Goal: Transaction & Acquisition: Purchase product/service

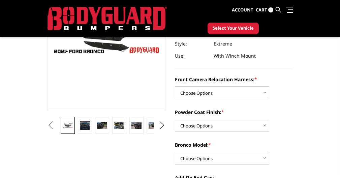
scroll to position [109, 0]
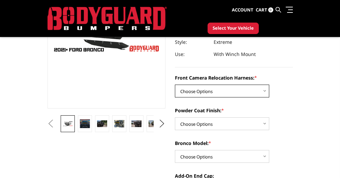
click at [196, 89] on select "Choose Options Without Front Camera Relocation Harness With Front Camera Reloca…" at bounding box center [222, 91] width 94 height 13
select select "4022"
click at [175, 85] on select "Choose Options Without Front Camera Relocation Harness With Front Camera Reloca…" at bounding box center [222, 91] width 94 height 13
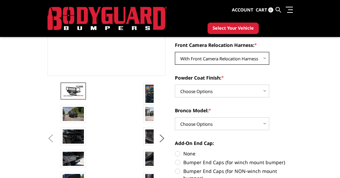
scroll to position [143, 0]
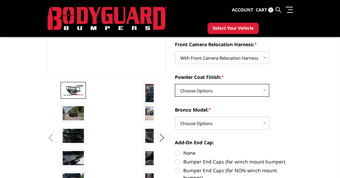
click at [191, 91] on select "Choose Options Textured Black Powder Coat Bare Metal" at bounding box center [222, 90] width 94 height 13
select select "4021"
click at [175, 84] on select "Choose Options Textured Black Powder Coat Bare Metal" at bounding box center [222, 90] width 94 height 13
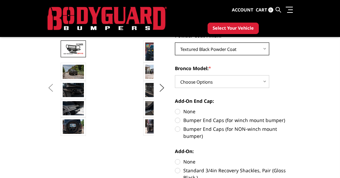
scroll to position [196, 0]
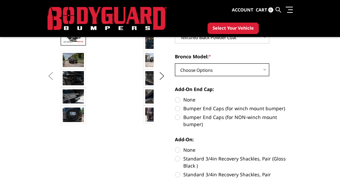
click at [193, 71] on select "Choose Options Raptor Base/Badlands/Wildtrak/etc." at bounding box center [222, 69] width 94 height 13
select select "4018"
click at [175, 63] on select "Choose Options Raptor Base/Badlands/Wildtrak/etc." at bounding box center [222, 69] width 94 height 13
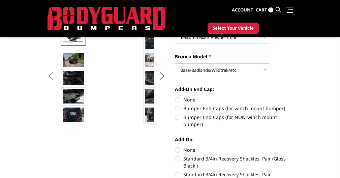
click at [175, 109] on label "Bumper End Caps (for winch mount bumper)" at bounding box center [234, 108] width 118 height 7
click at [293, 96] on input "Bumper End Caps (for winch mount bumper)" at bounding box center [293, 96] width 0 height 0
radio input "true"
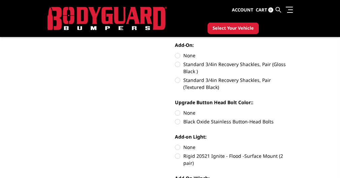
scroll to position [292, 0]
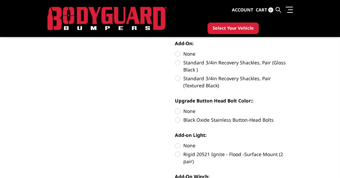
click at [175, 80] on label "Standard 3/4in Recovery Shackles, Pair (Textured Black)" at bounding box center [234, 82] width 118 height 14
click at [293, 59] on input "Standard 3/4in Recovery Shackles, Pair (Textured Black)" at bounding box center [293, 59] width 0 height 0
radio input "true"
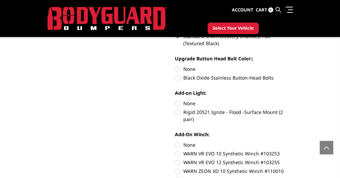
scroll to position [339, 0]
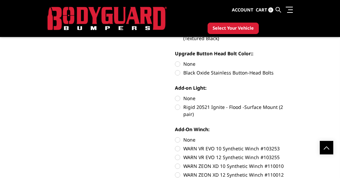
click at [175, 64] on label "None" at bounding box center [234, 63] width 118 height 7
click at [175, 61] on input "None" at bounding box center [175, 60] width 0 height 0
radio input "true"
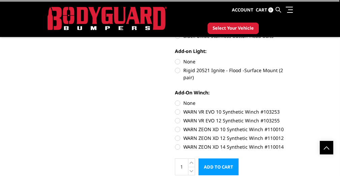
scroll to position [397, 0]
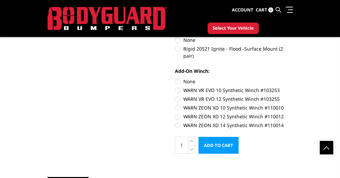
click at [175, 50] on label "Rigid 20521 Ignite - Flood -Surface Mount (2 pair)" at bounding box center [234, 52] width 118 height 14
click at [293, 37] on input "Rigid 20521 Ignite - Flood -Surface Mount (2 pair)" at bounding box center [293, 36] width 0 height 0
radio input "true"
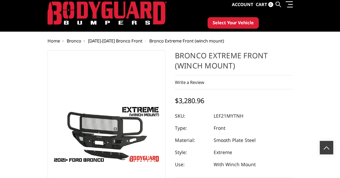
scroll to position [0, 0]
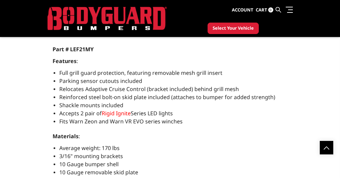
scroll to position [896, 0]
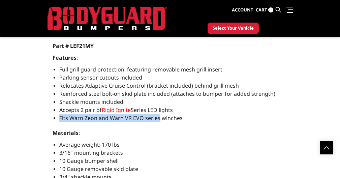
drag, startPoint x: 117, startPoint y: 111, endPoint x: 17, endPoint y: 109, distance: 99.4
click at [59, 114] on span "Fits Warn Zeon and Warn VR EVO series winches" at bounding box center [120, 117] width 123 height 7
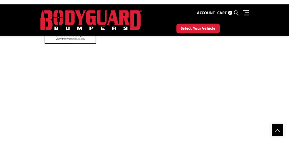
scroll to position [1121, 0]
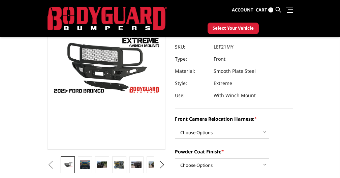
scroll to position [70, 0]
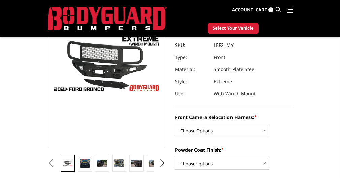
click at [175, 131] on select "Choose Options Without Front Camera Relocation Harness With Front Camera Reloca…" at bounding box center [222, 130] width 94 height 13
select select "4022"
click at [175, 124] on select "Choose Options Without Front Camera Relocation Harness With Front Camera Reloca…" at bounding box center [222, 130] width 94 height 13
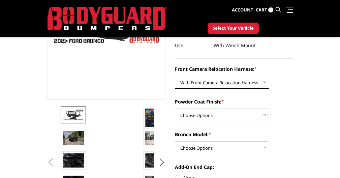
scroll to position [126, 0]
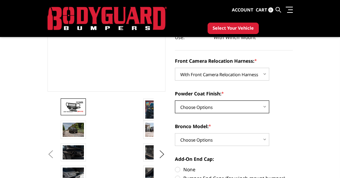
click at [190, 106] on select "Choose Options Textured Black Powder Coat Bare Metal" at bounding box center [222, 106] width 94 height 13
select select "4020"
click at [175, 100] on select "Choose Options Textured Black Powder Coat Bare Metal" at bounding box center [222, 106] width 94 height 13
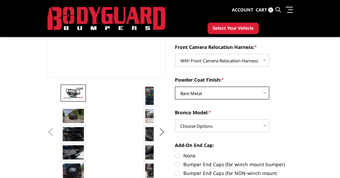
scroll to position [144, 0]
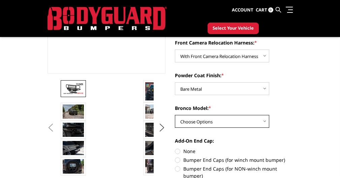
click at [177, 123] on select "Choose Options Raptor Base/Badlands/Wildtrak/etc." at bounding box center [222, 121] width 94 height 13
select select "4018"
click at [175, 115] on select "Choose Options Raptor Base/Badlands/Wildtrak/etc." at bounding box center [222, 121] width 94 height 13
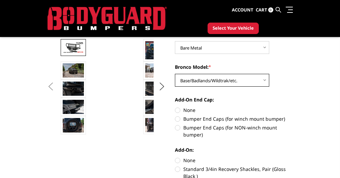
scroll to position [189, 0]
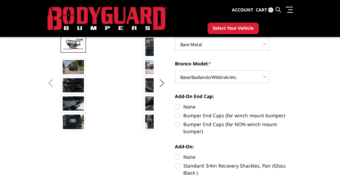
click at [175, 116] on label "Bumper End Caps (for winch mount bumper)" at bounding box center [234, 115] width 118 height 7
click at [293, 103] on input "Bumper End Caps (for winch mount bumper)" at bounding box center [293, 103] width 0 height 0
radio input "true"
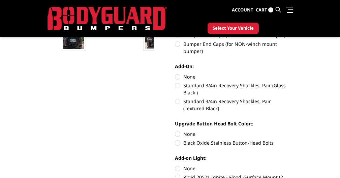
scroll to position [270, 0]
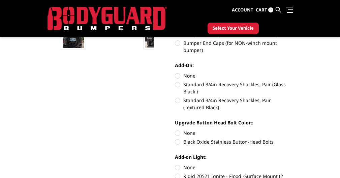
click at [175, 100] on label "Standard 3/4in Recovery Shackles, Pair (Textured Black)" at bounding box center [234, 104] width 118 height 14
click at [293, 81] on input "Standard 3/4in Recovery Shackles, Pair (Textured Black)" at bounding box center [293, 81] width 0 height 0
radio input "true"
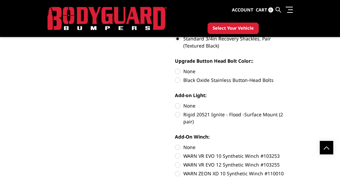
scroll to position [344, 0]
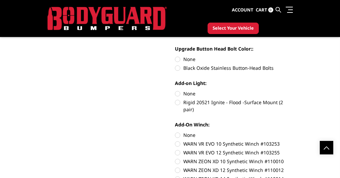
click at [175, 58] on label "None" at bounding box center [234, 59] width 118 height 7
click at [175, 56] on input "None" at bounding box center [175, 56] width 0 height 0
radio input "true"
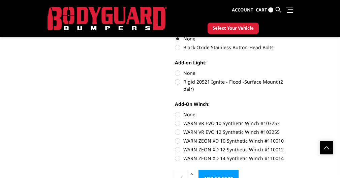
scroll to position [383, 0]
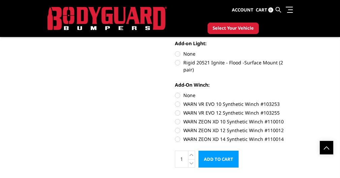
click at [175, 63] on label "Rigid 20521 Ignite - Flood -Surface Mount (2 pair)" at bounding box center [234, 66] width 118 height 14
click at [293, 51] on input "Rigid 20521 Ignite - Flood -Surface Mount (2 pair)" at bounding box center [293, 50] width 0 height 0
radio input "true"
drag, startPoint x: 172, startPoint y: 63, endPoint x: 133, endPoint y: 62, distance: 38.4
click at [175, 62] on label "Rigid 20521 Ignite - Flood -Surface Mount (2 pair)" at bounding box center [234, 66] width 118 height 14
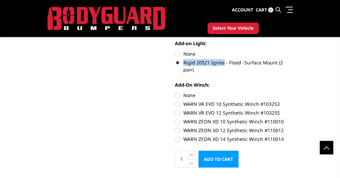
copy label "Rigid 20521 Ignite"
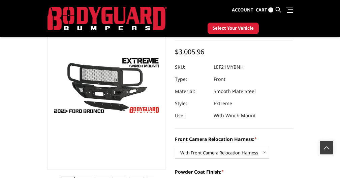
scroll to position [0, 0]
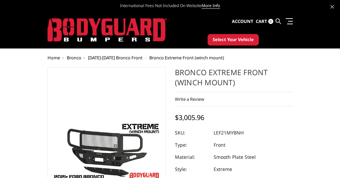
click at [0, 0] on link "Bronco" at bounding box center [0, 0] width 0 height 0
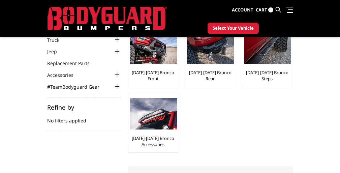
scroll to position [44, 0]
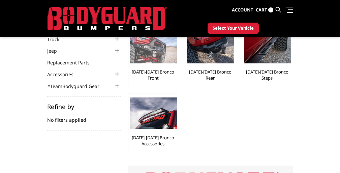
click at [130, 57] on img at bounding box center [153, 47] width 47 height 31
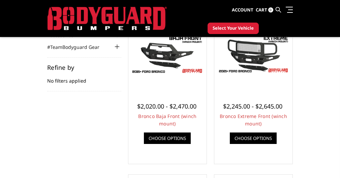
scroll to position [81, 0]
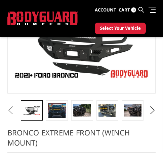
scroll to position [67, 0]
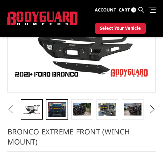
click at [52, 112] on img at bounding box center [57, 108] width 18 height 15
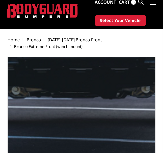
scroll to position [15, 0]
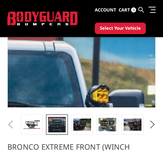
scroll to position [56, 0]
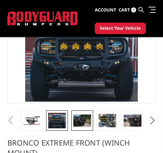
click at [81, 124] on img at bounding box center [82, 120] width 18 height 12
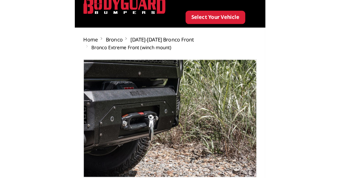
scroll to position [27, 0]
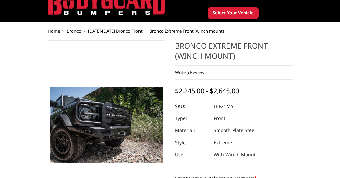
click at [163, 103] on dt "SKU:" at bounding box center [192, 106] width 34 height 12
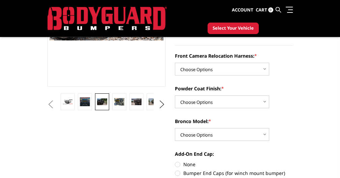
scroll to position [135, 0]
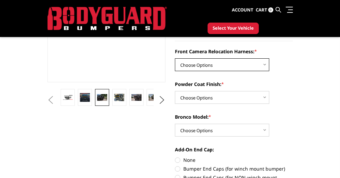
click at [163, 67] on select "Choose Options Without Front Camera Relocation Harness With Front Camera Reloca…" at bounding box center [222, 64] width 94 height 13
select select "4022"
click at [163, 58] on select "Choose Options Without Front Camera Relocation Harness With Front Camera Reloca…" at bounding box center [222, 64] width 94 height 13
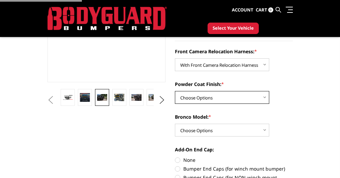
click at [163, 93] on select "Choose Options Textured Black Powder Coat Bare Metal" at bounding box center [222, 97] width 94 height 13
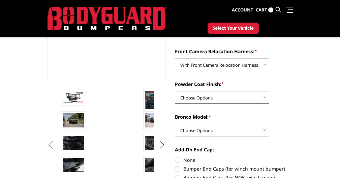
select select "4021"
click at [163, 91] on select "Choose Options Textured Black Powder Coat Bare Metal" at bounding box center [222, 97] width 94 height 13
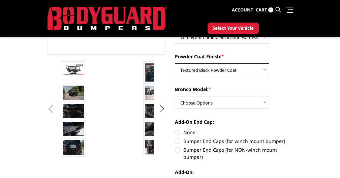
scroll to position [165, 0]
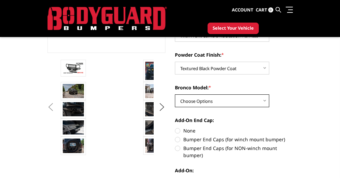
click at [163, 104] on select "Choose Options Raptor Base/Badlands/Wildtrak/etc." at bounding box center [222, 100] width 94 height 13
select select "4018"
click at [163, 94] on select "Choose Options Raptor Base/Badlands/Wildtrak/etc." at bounding box center [222, 100] width 94 height 13
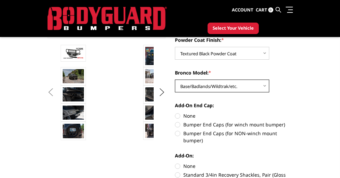
scroll to position [188, 0]
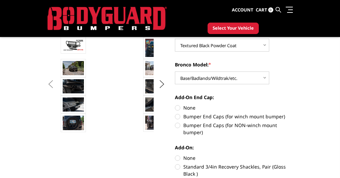
click at [163, 116] on label "Bumper End Caps (for winch mount bumper)" at bounding box center [234, 116] width 118 height 7
click at [163, 104] on input "Bumper End Caps (for winch mount bumper)" at bounding box center [293, 104] width 0 height 0
radio input "true"
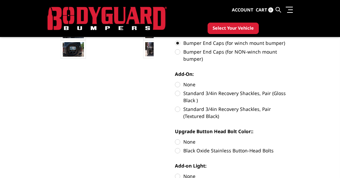
scroll to position [262, 0]
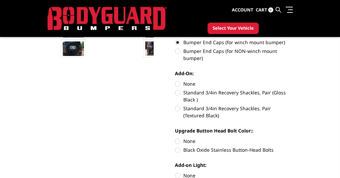
click at [163, 109] on label "Standard 3/4in Recovery Shackles, Pair (Textured Black)" at bounding box center [234, 112] width 118 height 14
click at [163, 89] on input "Standard 3/4in Recovery Shackles, Pair (Textured Black)" at bounding box center [293, 89] width 0 height 0
radio input "true"
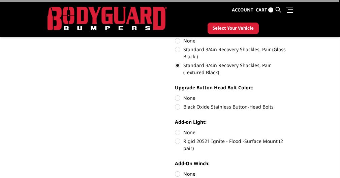
scroll to position [305, 0]
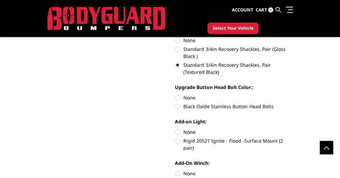
click at [163, 96] on label "None" at bounding box center [234, 97] width 118 height 7
click at [163, 94] on input "None" at bounding box center [175, 94] width 0 height 0
radio input "true"
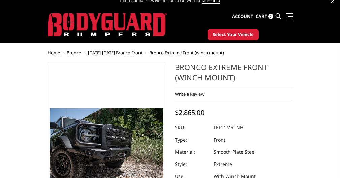
scroll to position [11, 0]
